Goal: Task Accomplishment & Management: Use online tool/utility

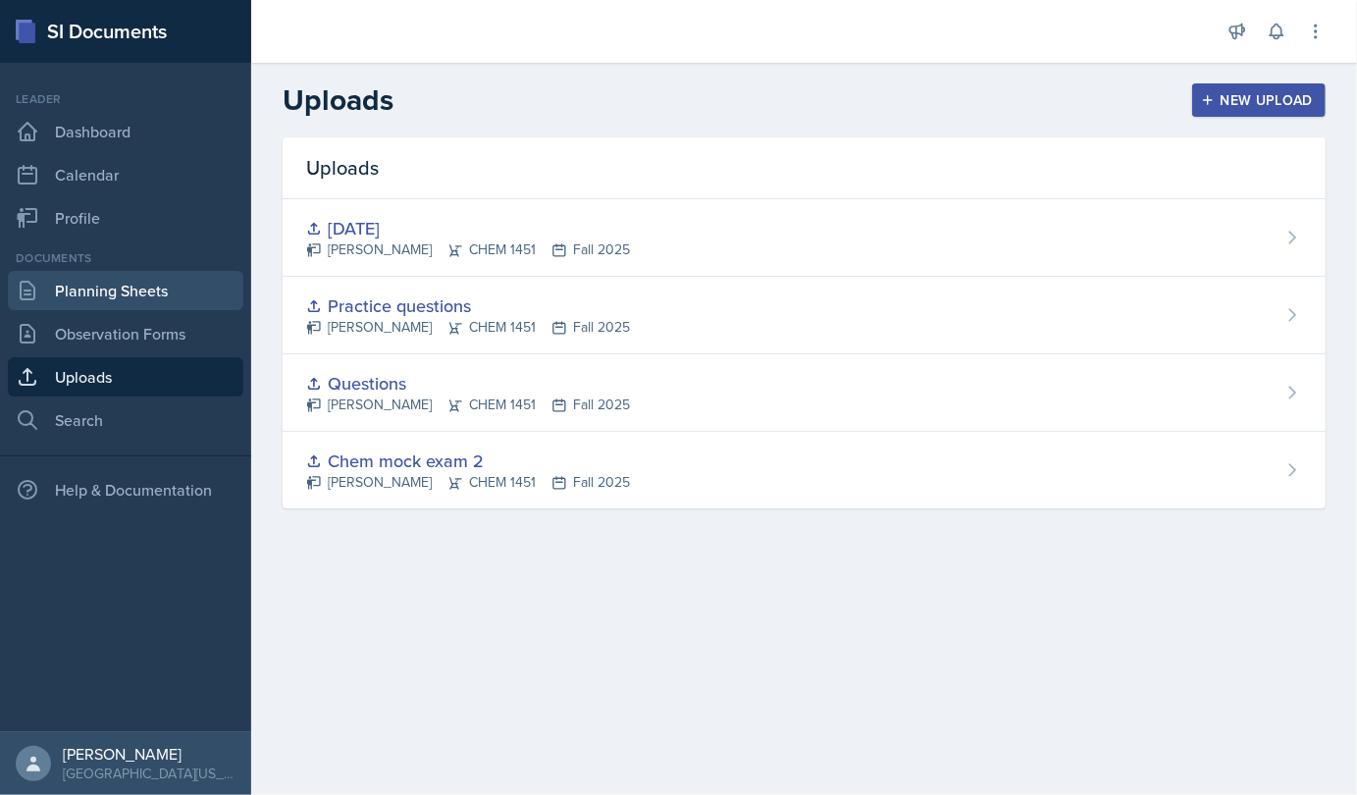
click at [95, 308] on link "Planning Sheets" at bounding box center [125, 290] width 235 height 39
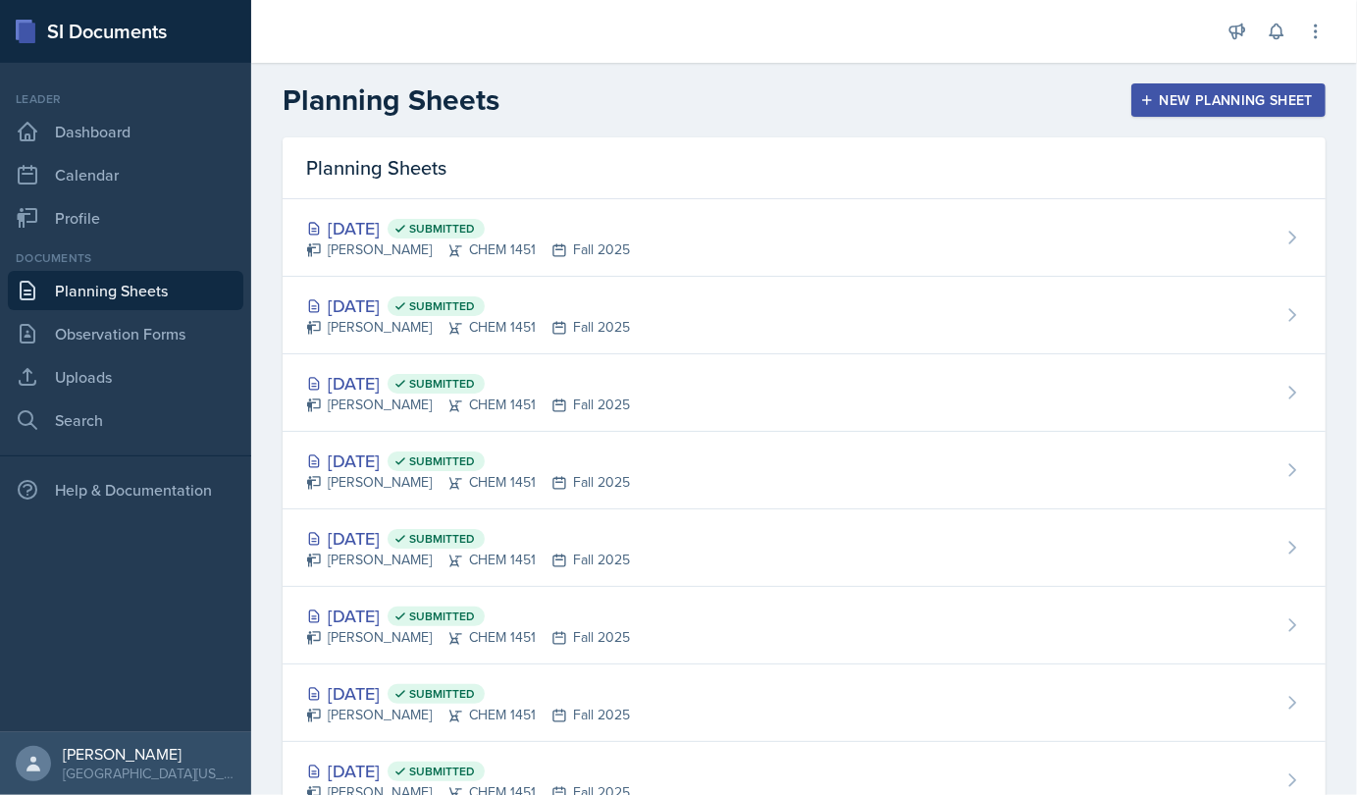
click at [1255, 94] on div "New Planning Sheet" at bounding box center [1228, 100] width 169 height 16
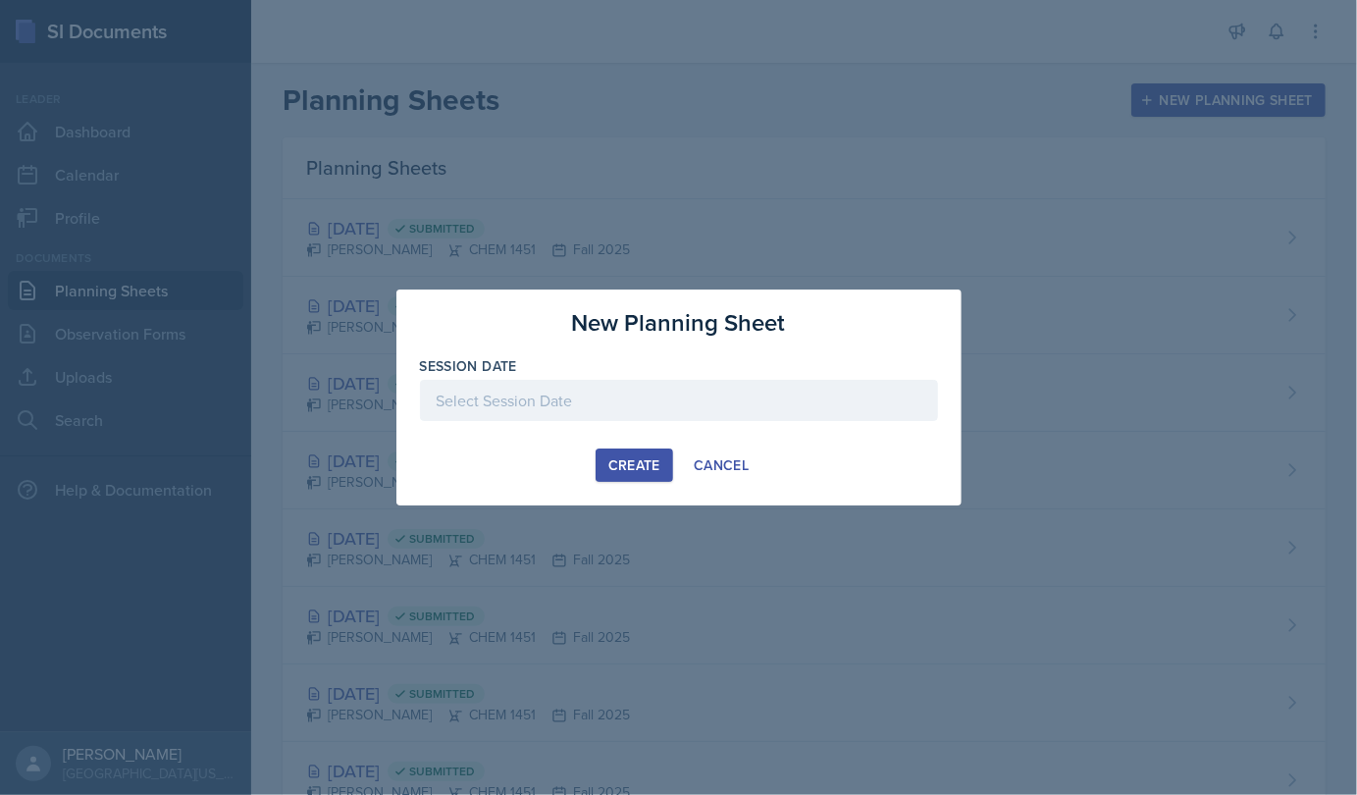
click at [560, 401] on div at bounding box center [679, 400] width 518 height 41
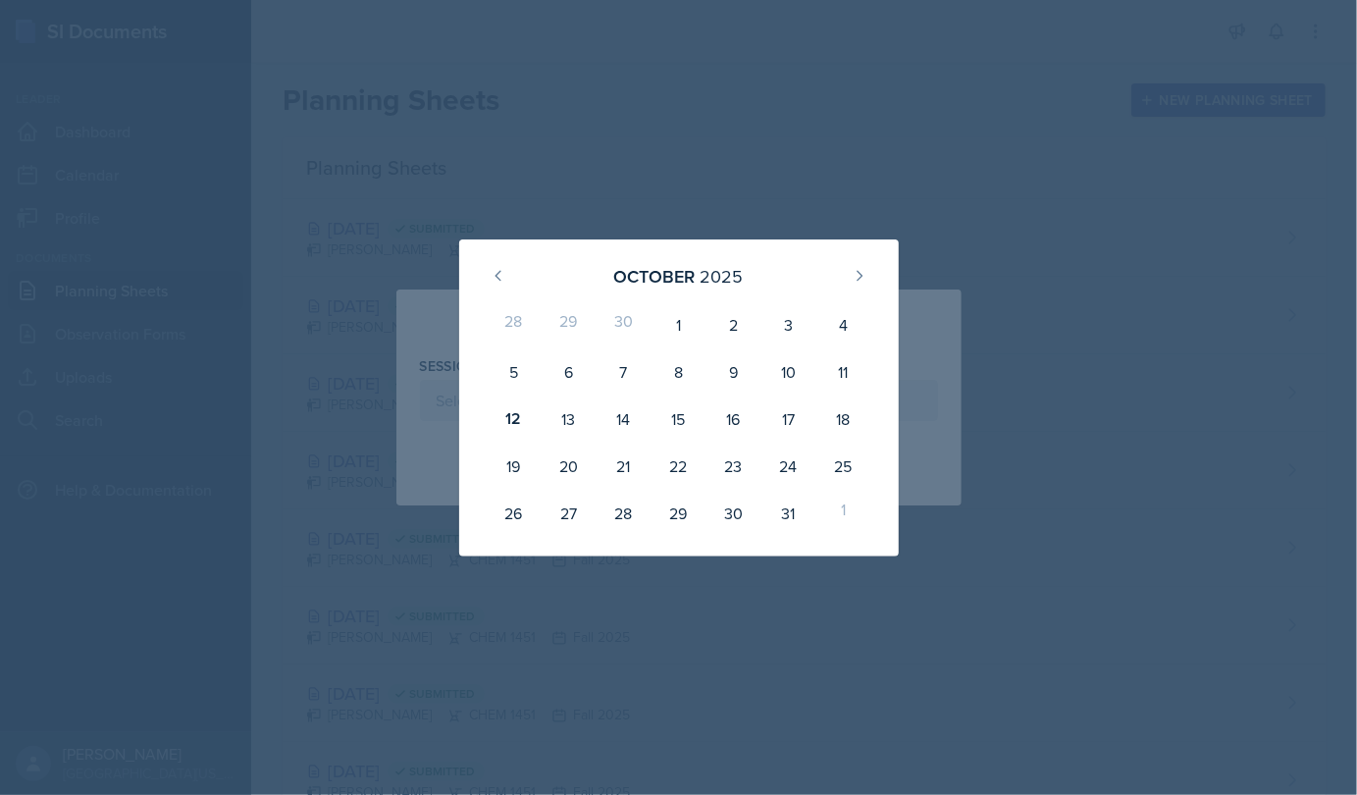
click at [588, 416] on div "13" at bounding box center [568, 418] width 55 height 47
type input "[DATE]"
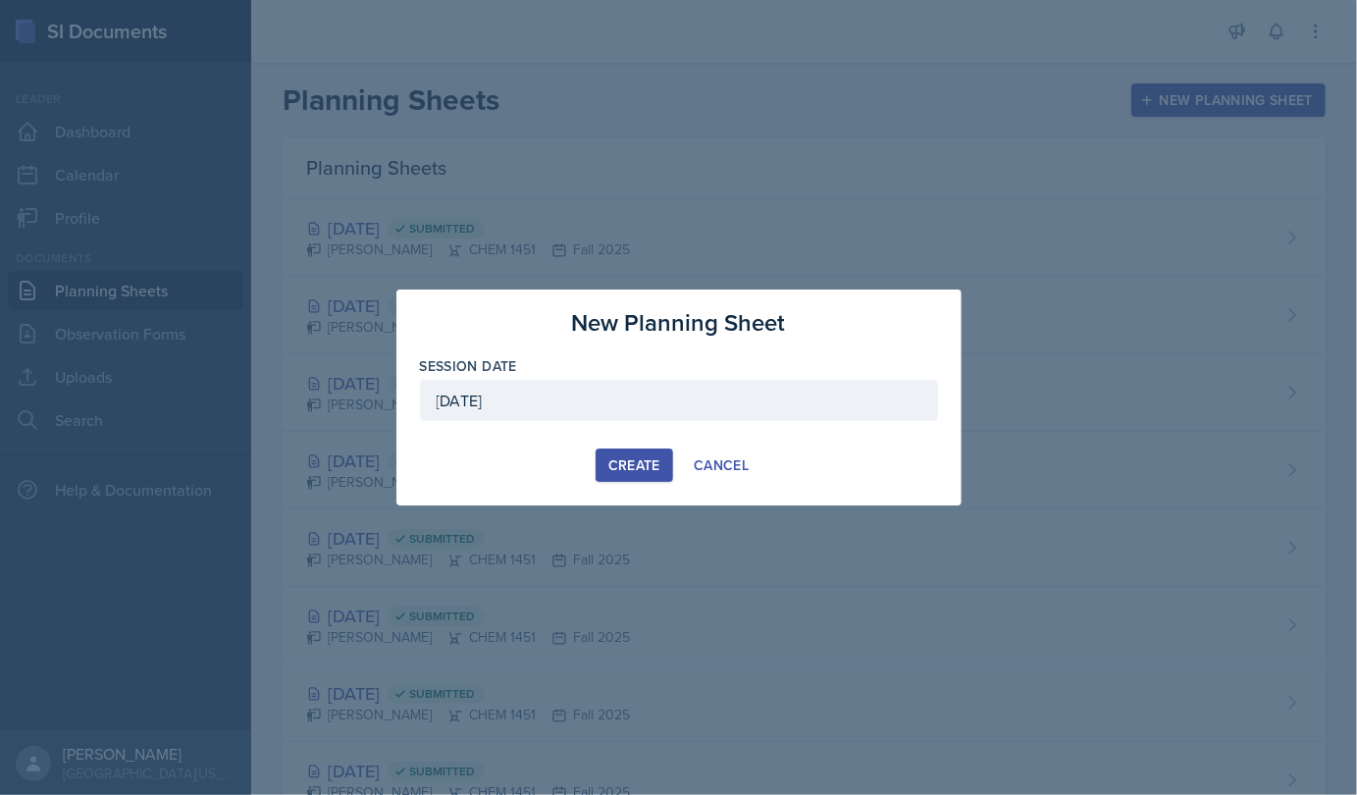
click at [611, 469] on div "Create" at bounding box center [634, 465] width 52 height 16
